Goal: Find specific page/section: Find specific page/section

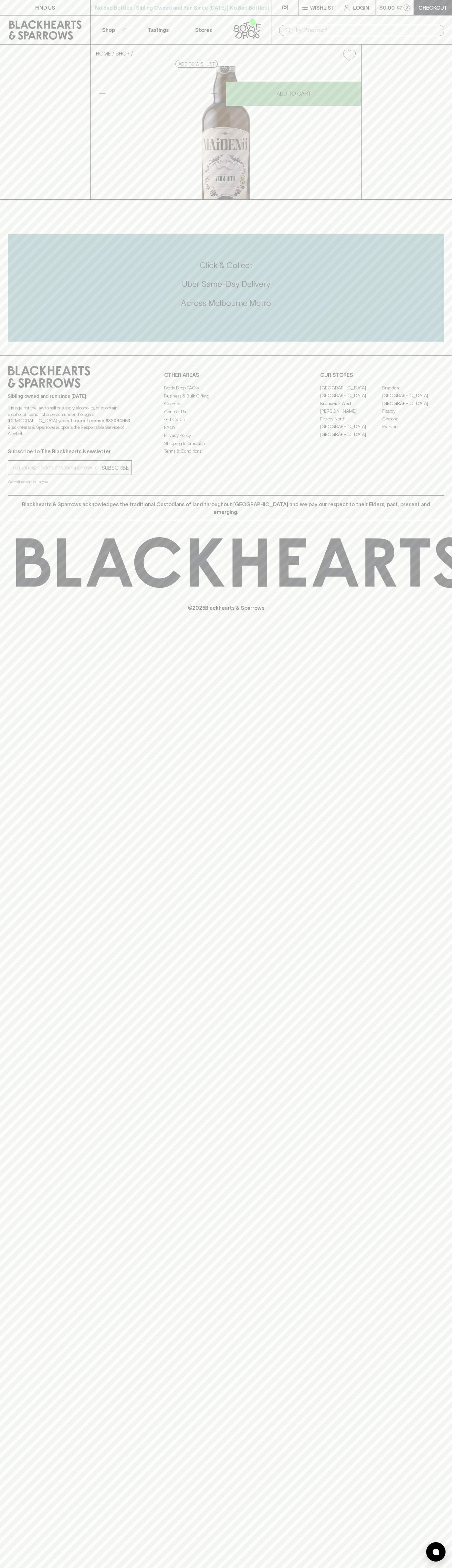
click at [388, 14] on button "$0.00 0" at bounding box center [394, 7] width 38 height 15
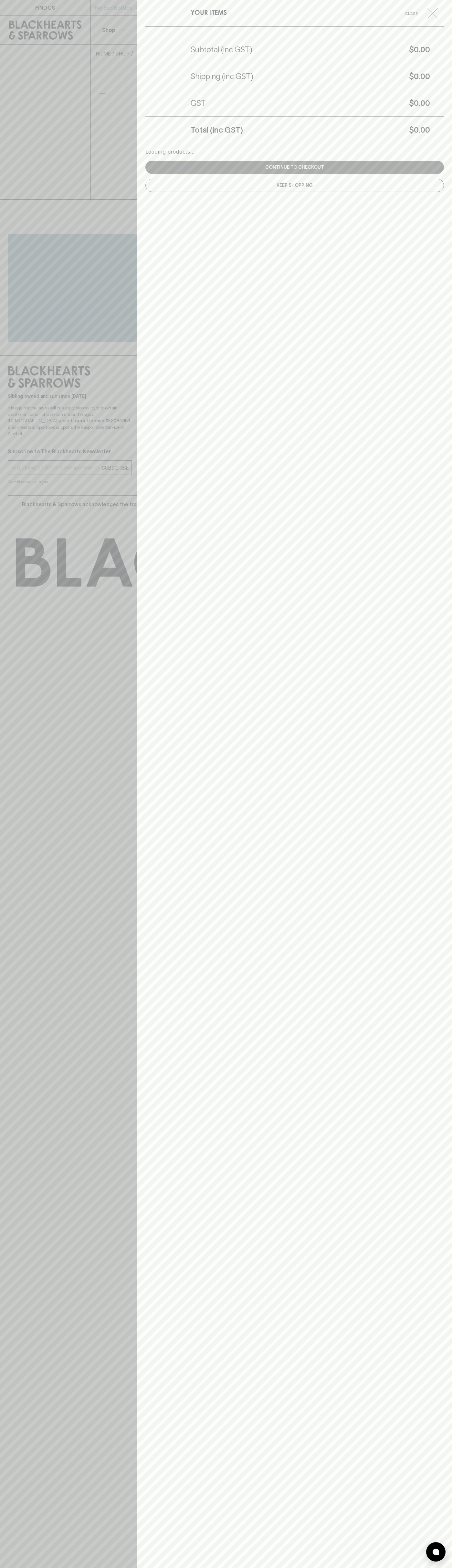
click at [421, 780] on div "YOUR ITEMS Close Subtotal (inc GST) $0.00 Shipping (inc GST) $0.00 GST $0.00 To…" at bounding box center [294, 784] width 314 height 1568
click at [69, 1567] on html "FIND US | No Bad Bottles | Sibling Owned and Run Since 2006 | No Bad Bottles | …" at bounding box center [226, 784] width 452 height 1568
click at [21, 830] on div at bounding box center [226, 784] width 452 height 1568
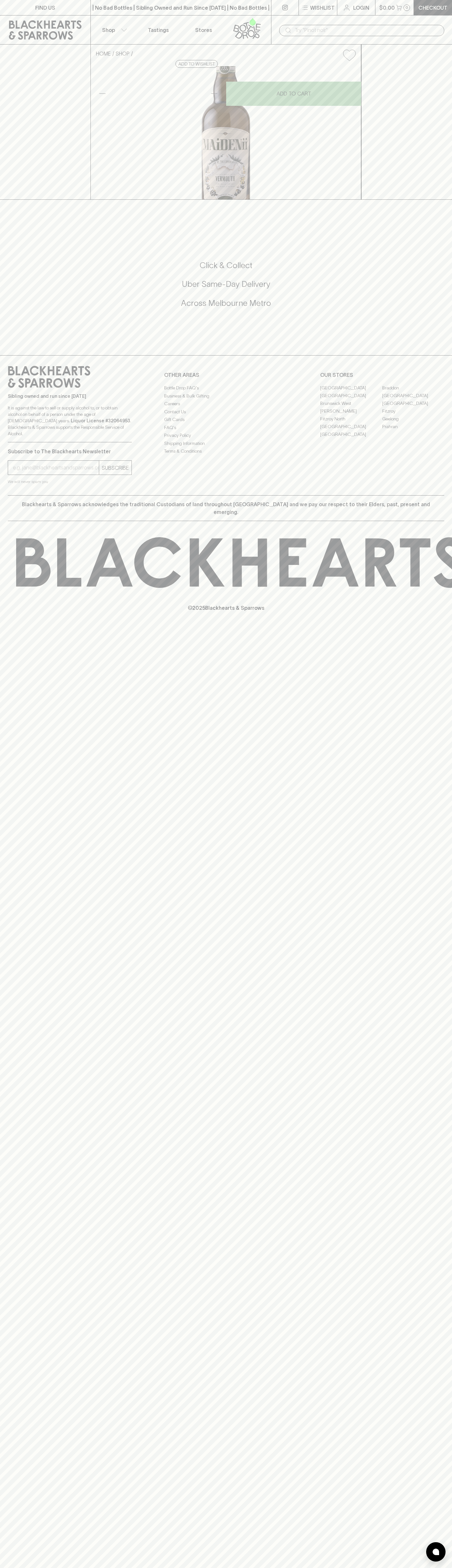
click at [351, 430] on link "[GEOGRAPHIC_DATA]" at bounding box center [351, 426] width 62 height 8
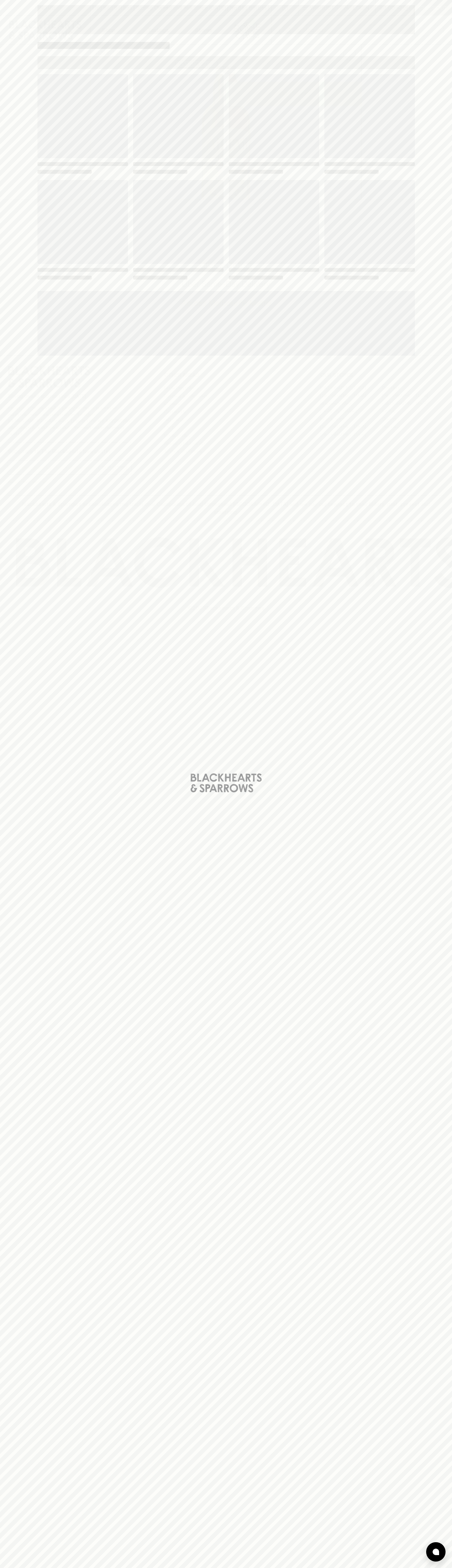
click at [307, 189] on span "Loading" at bounding box center [274, 222] width 90 height 84
